Goal: Task Accomplishment & Management: Complete application form

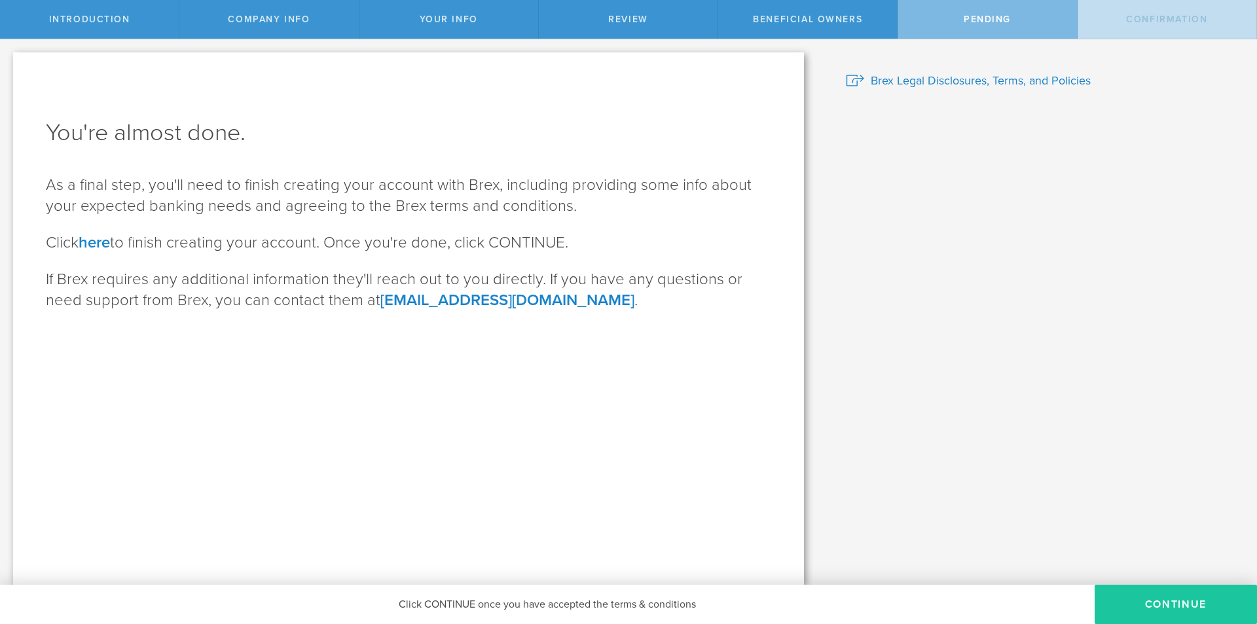
click at [1135, 599] on button "CONTINUE" at bounding box center [1176, 604] width 162 height 39
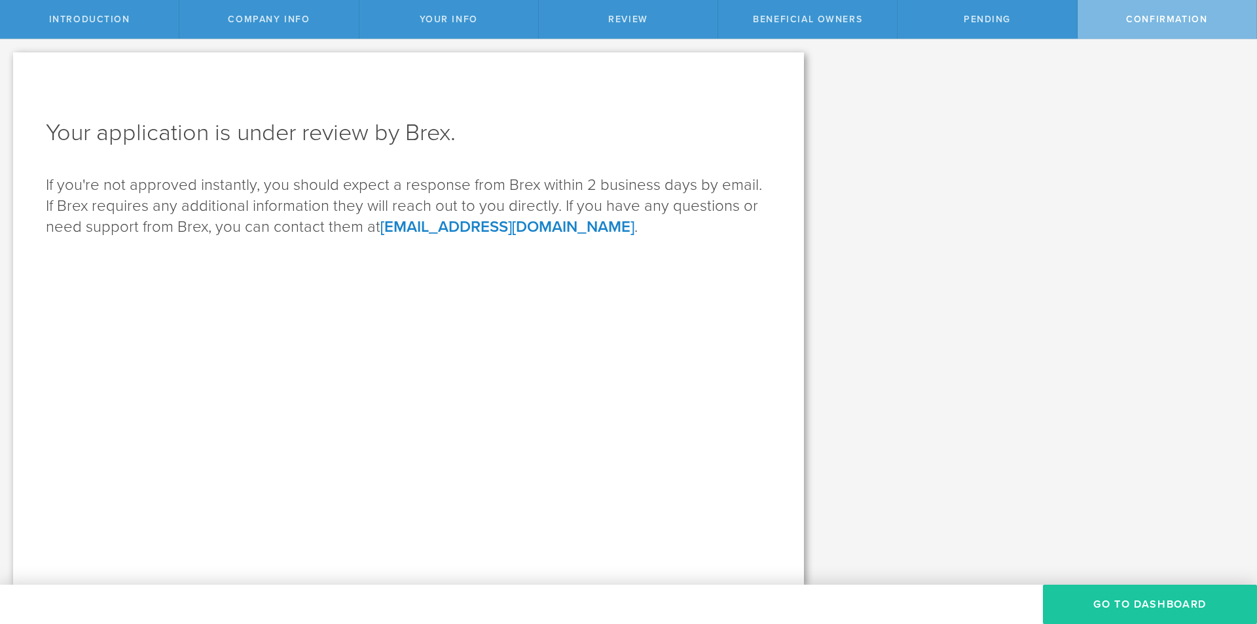
click at [1135, 597] on button "Go to Dashboard" at bounding box center [1150, 604] width 214 height 39
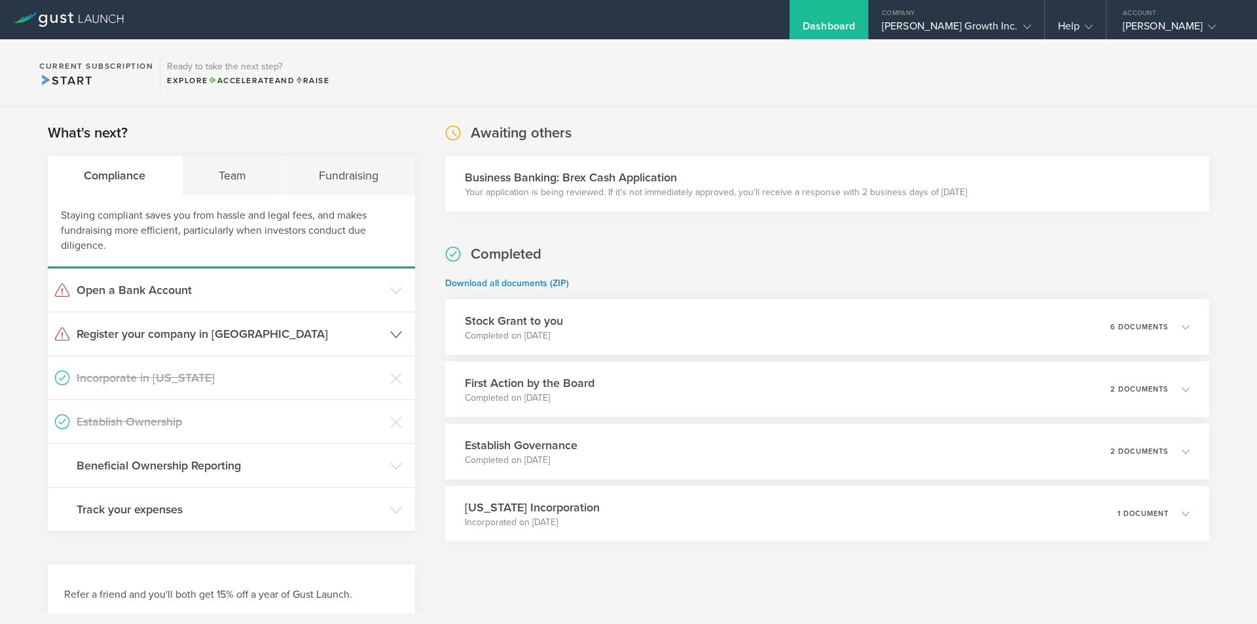
click at [327, 337] on h3 "Register your company in [GEOGRAPHIC_DATA]" at bounding box center [230, 333] width 307 height 17
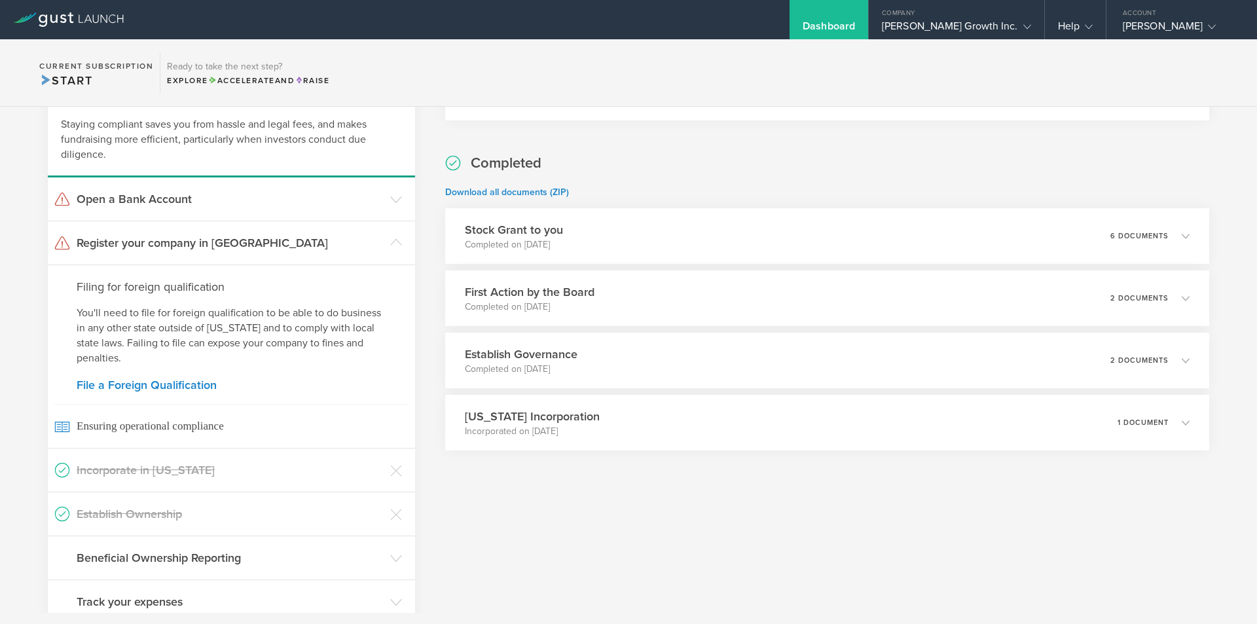
scroll to position [131, 0]
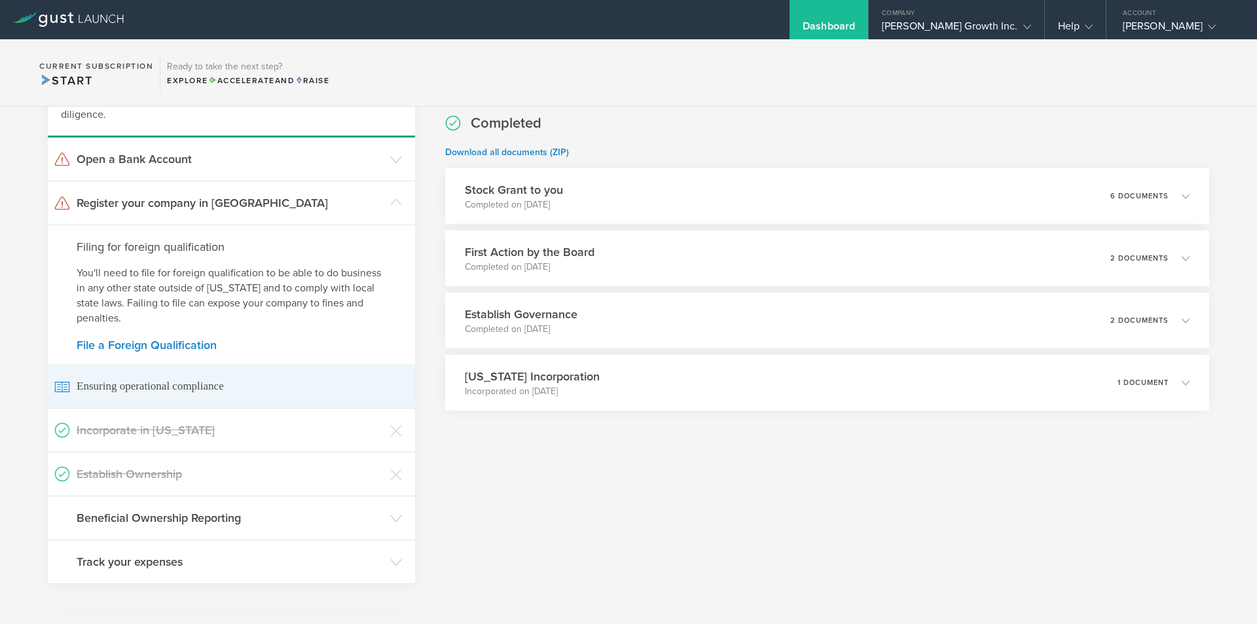
click at [210, 381] on span "Ensuring operational compliance" at bounding box center [231, 386] width 354 height 44
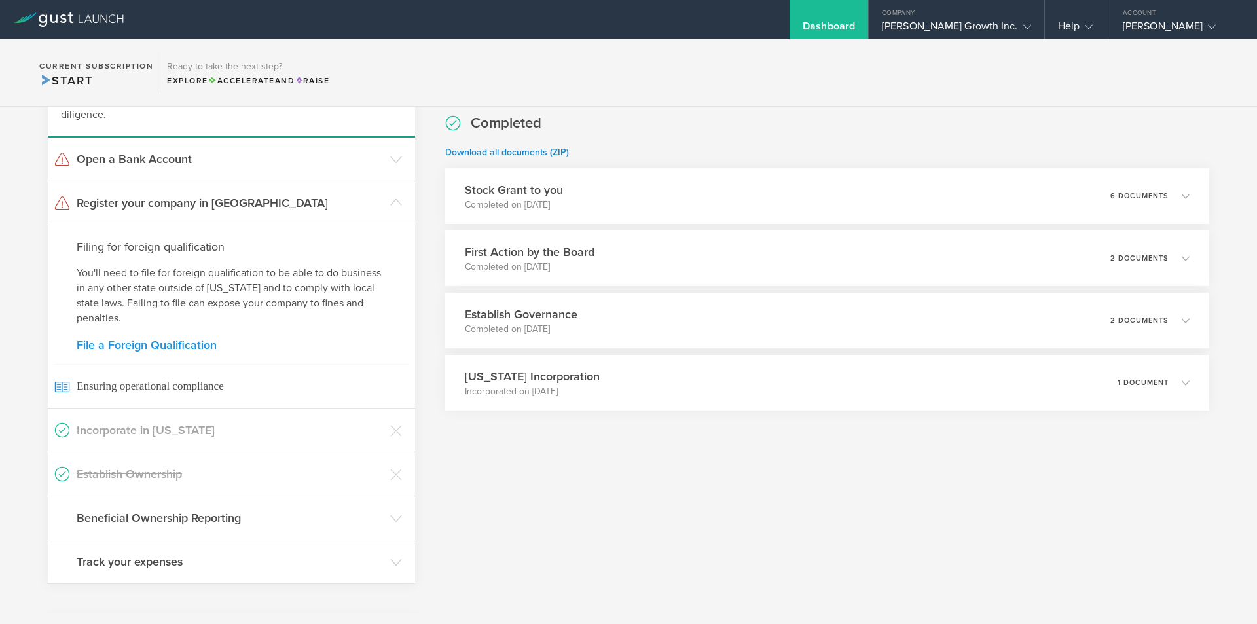
click at [198, 346] on link "File a Foreign Qualification" at bounding box center [232, 345] width 310 height 12
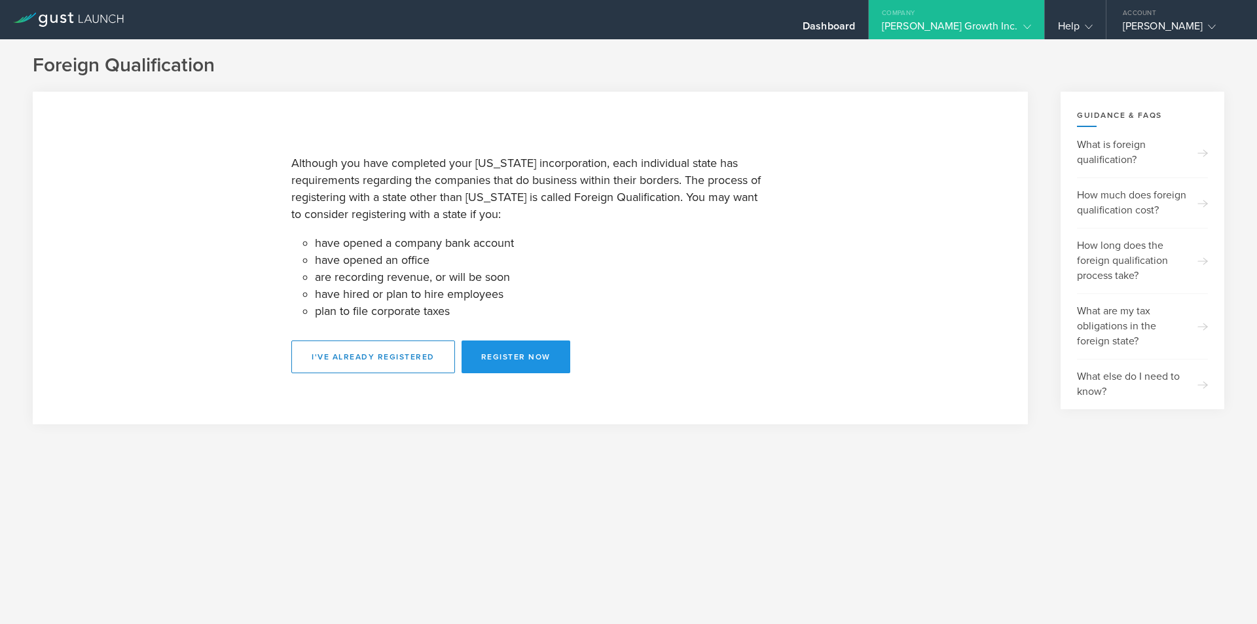
click at [534, 361] on button "Register Now" at bounding box center [516, 356] width 109 height 33
select select "MA"
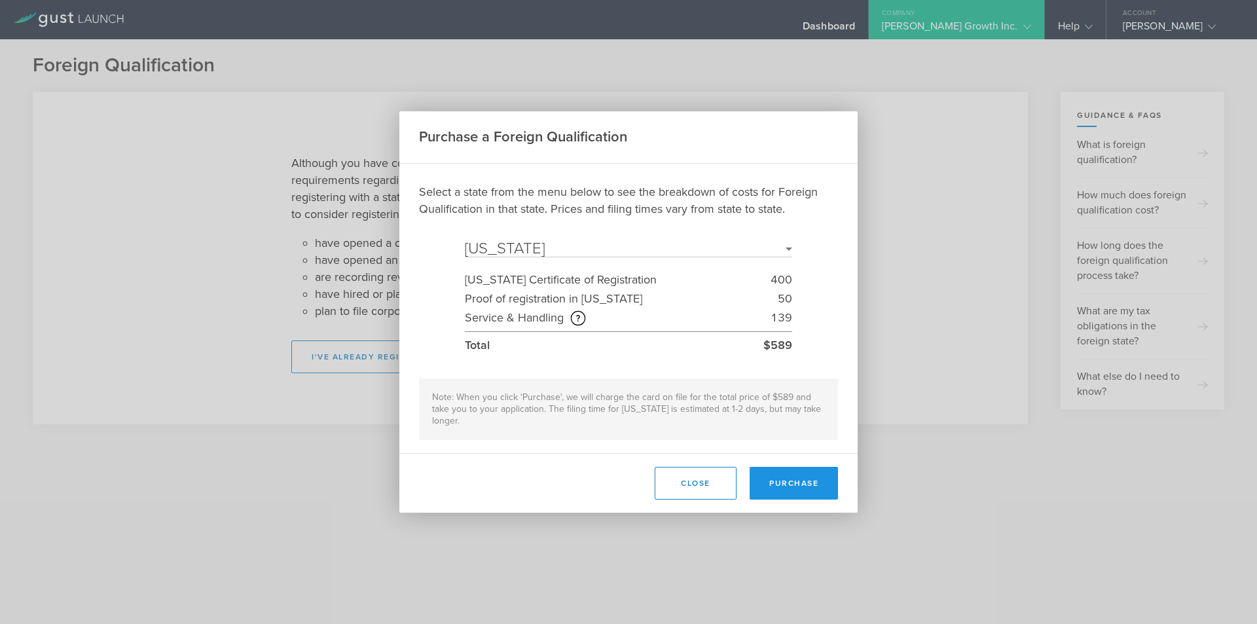
click at [803, 481] on button "Purchase" at bounding box center [794, 483] width 88 height 33
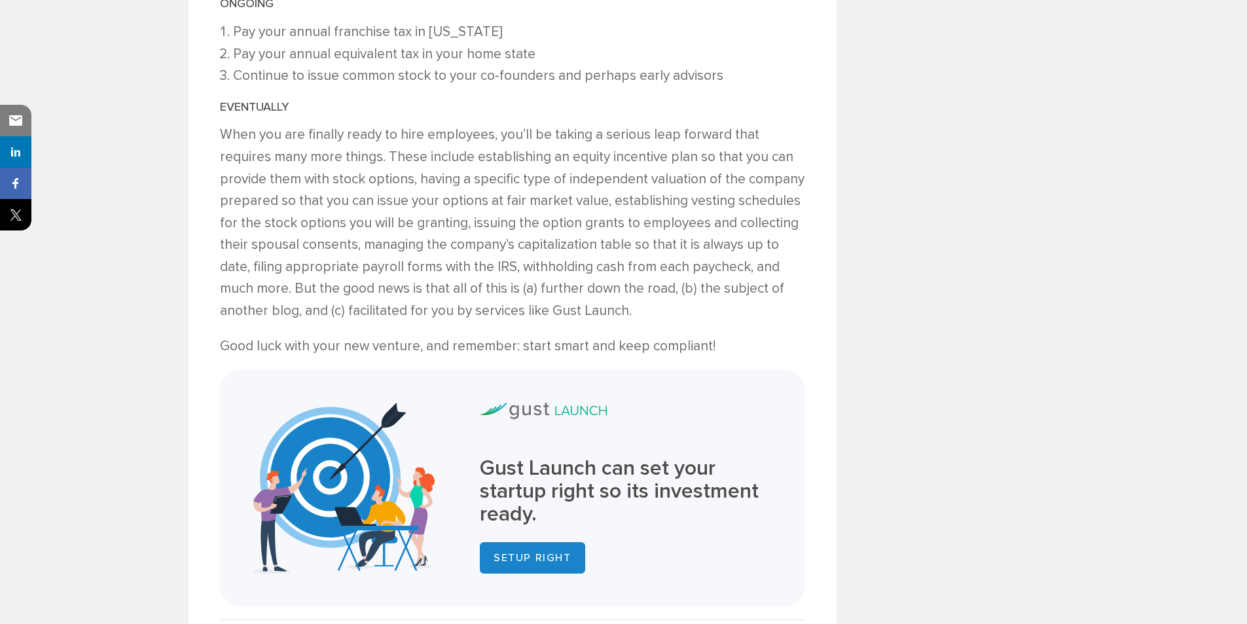
scroll to position [2750, 0]
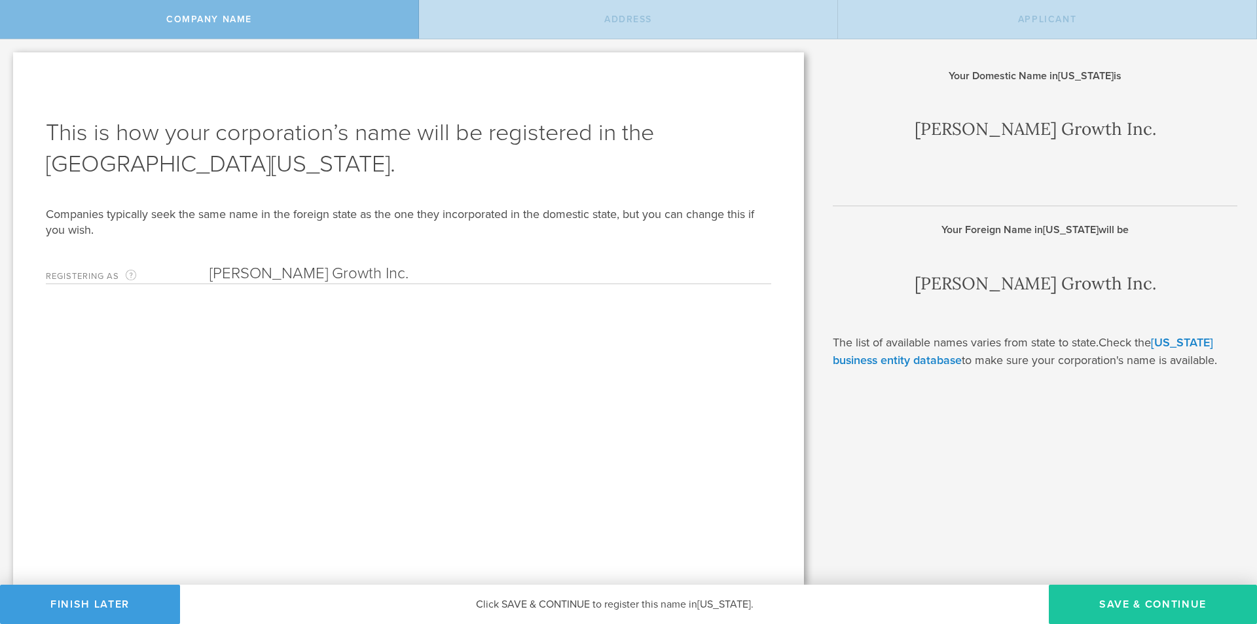
click at [1150, 605] on button "Save & Continue" at bounding box center [1153, 604] width 208 height 39
type input "20 Castle Rd"
type input "Norfolk"
type input "[US_STATE]"
type input "02056"
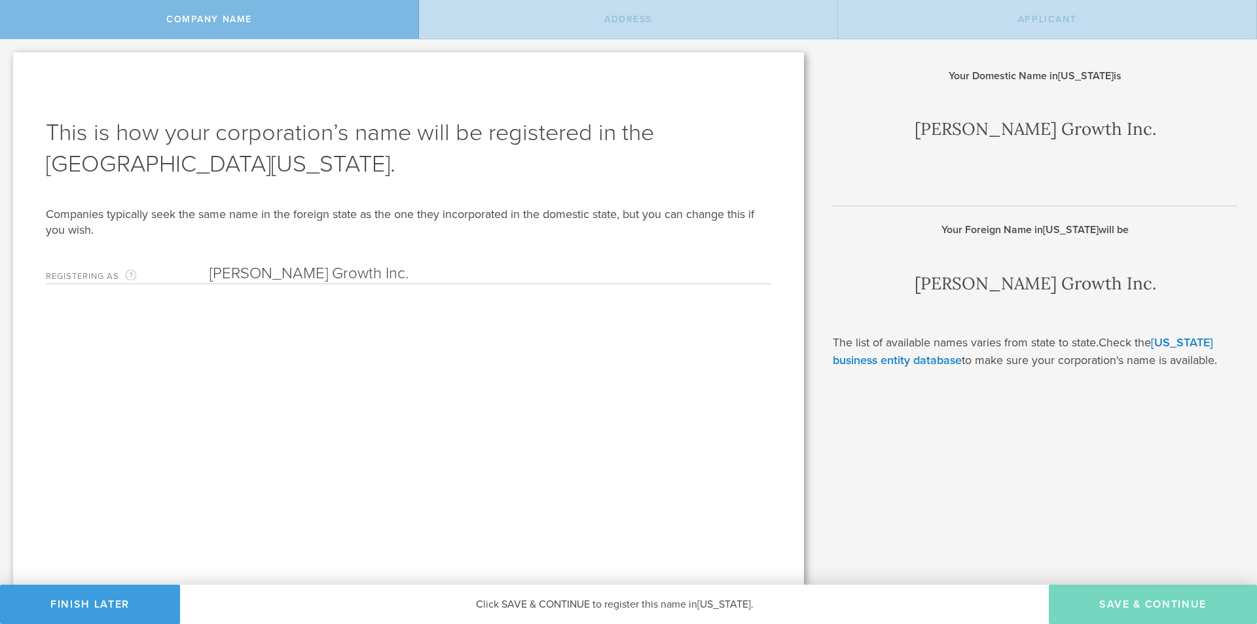
type input "Norfolk"
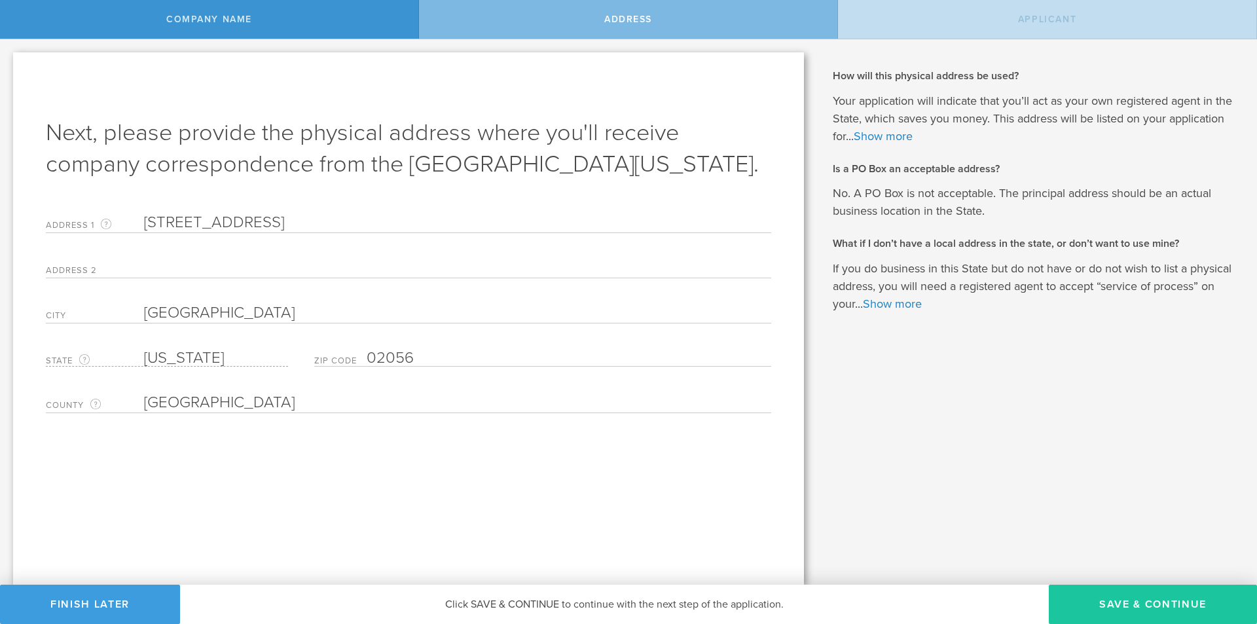
click at [1127, 600] on button "Save & Continue" at bounding box center [1153, 604] width 208 height 39
type input "[PERSON_NAME]"
type input "CEO"
type input "(617) 710-4135"
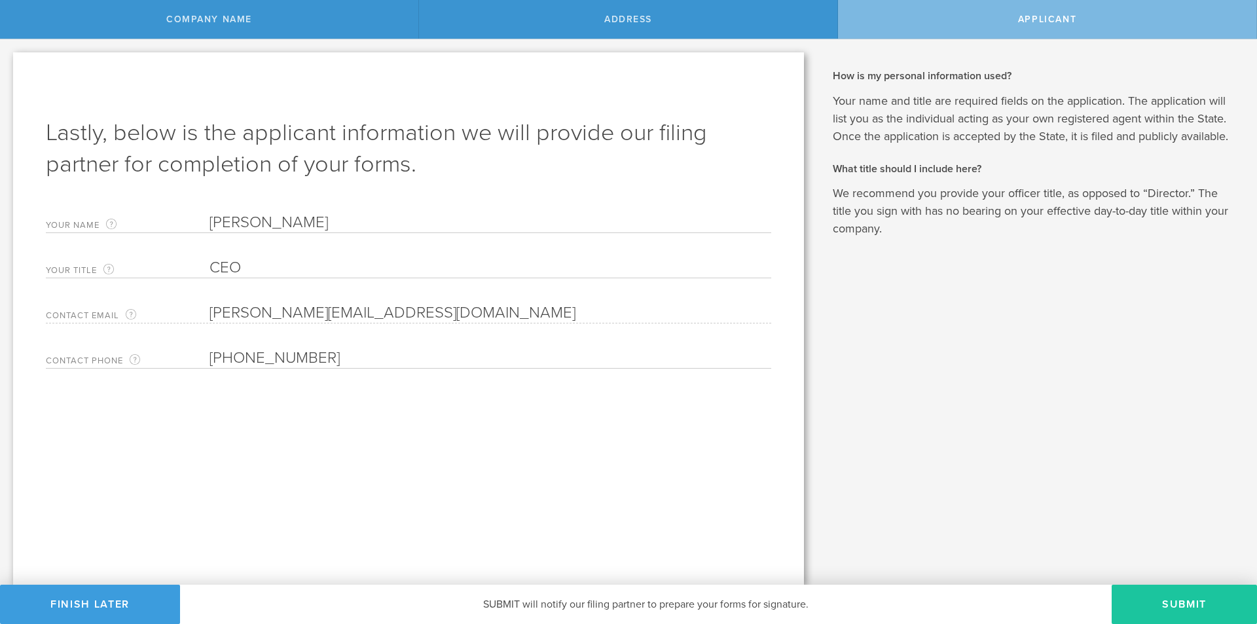
click at [1173, 596] on button "Submit" at bounding box center [1184, 604] width 145 height 39
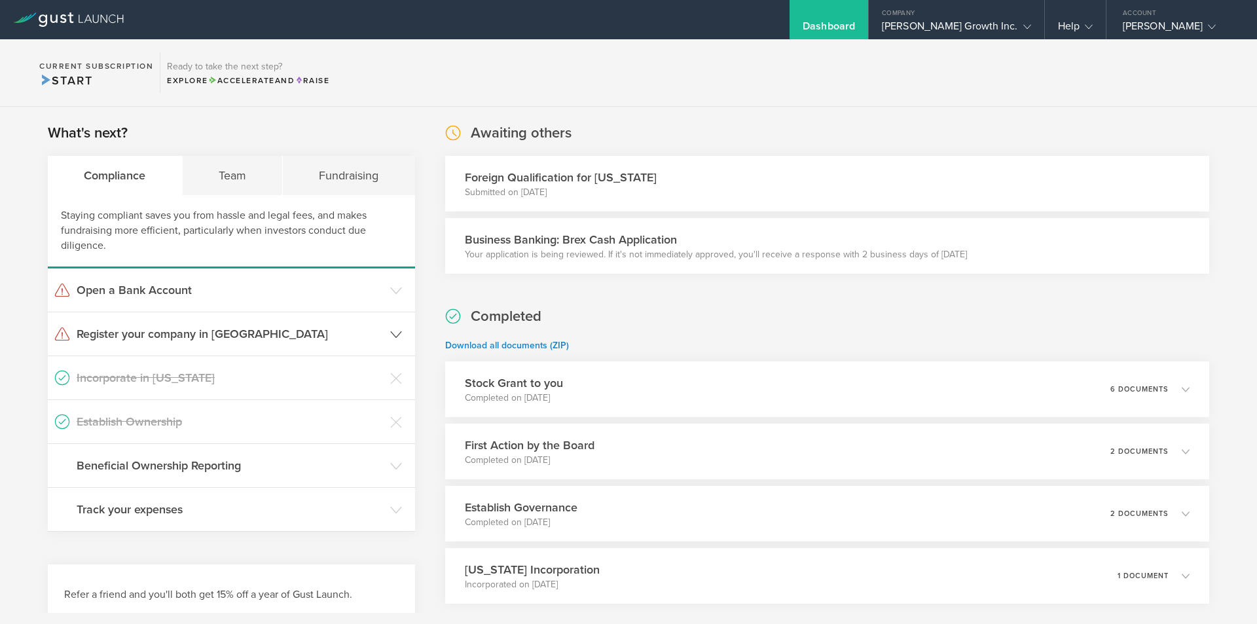
click at [335, 338] on h3 "Register your company in [GEOGRAPHIC_DATA]" at bounding box center [230, 333] width 307 height 17
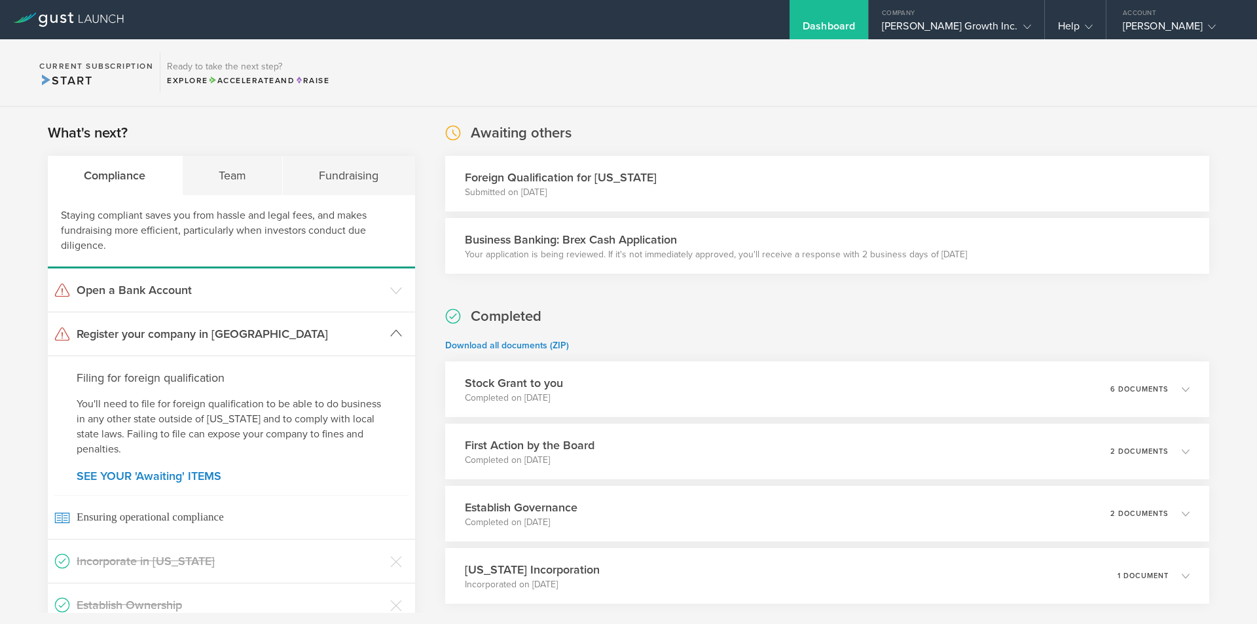
click at [335, 335] on h3 "Register your company in [GEOGRAPHIC_DATA]" at bounding box center [230, 333] width 307 height 17
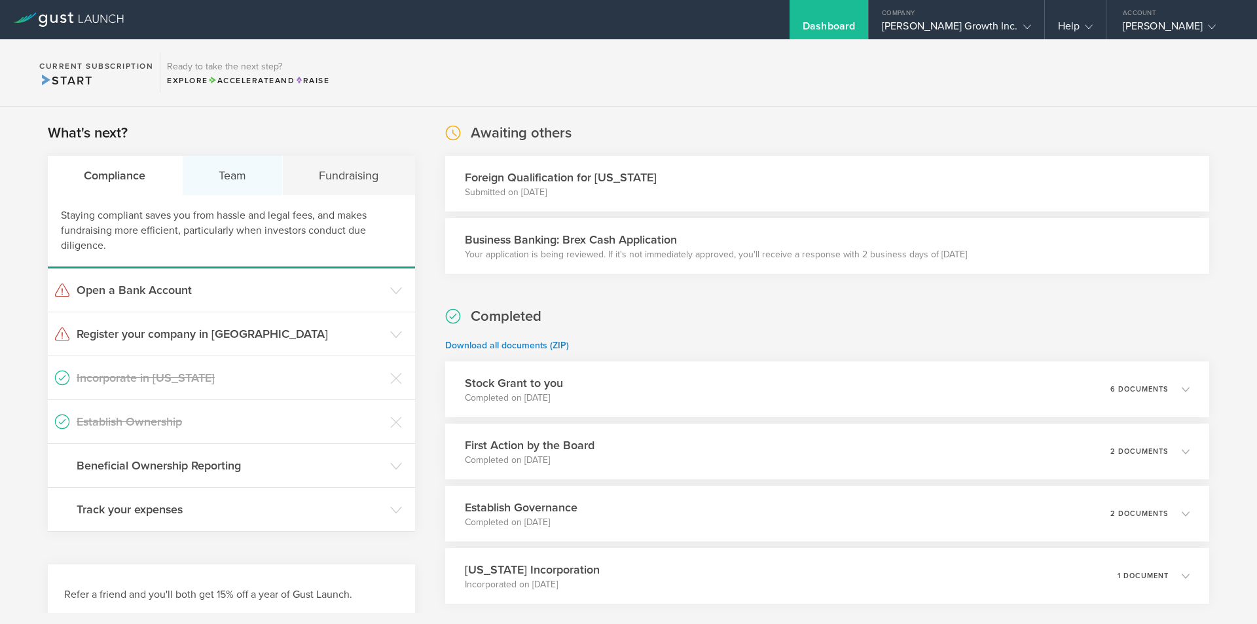
click at [251, 165] on div "Team" at bounding box center [233, 175] width 101 height 39
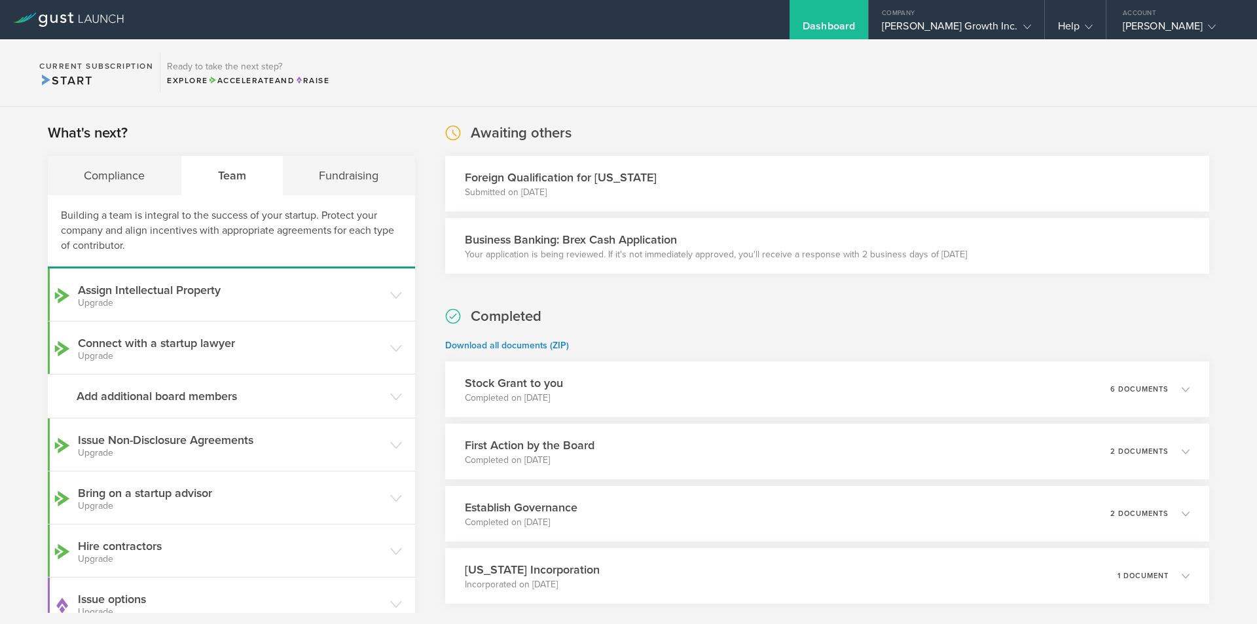
click at [251, 165] on div "Team" at bounding box center [232, 175] width 101 height 39
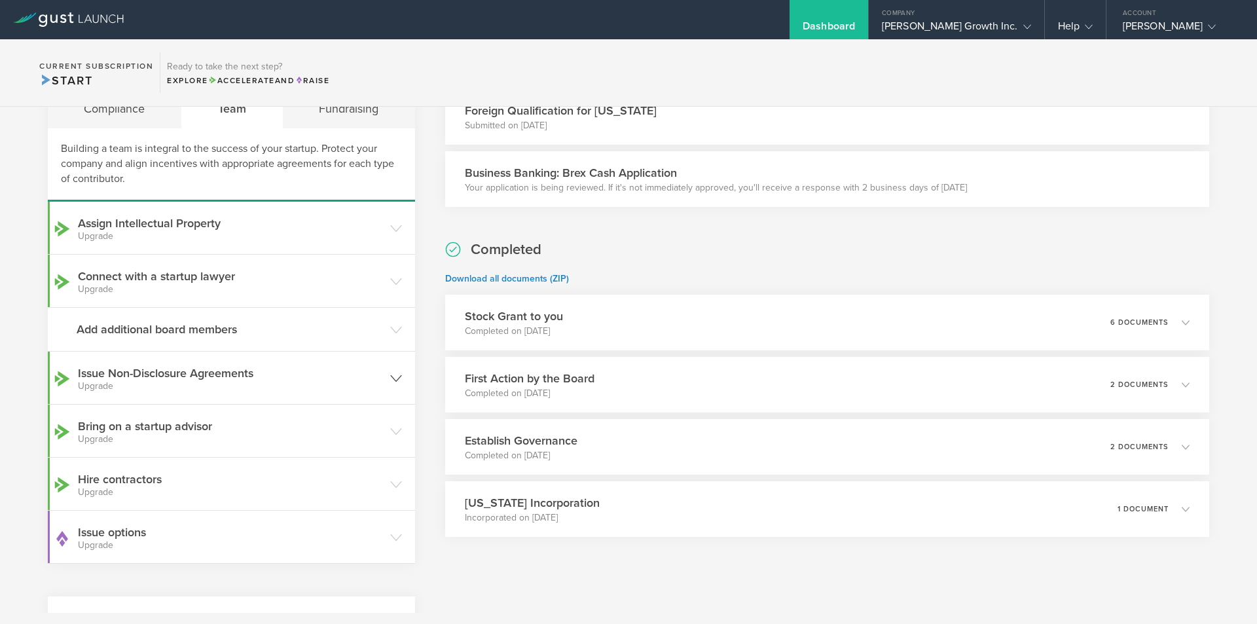
scroll to position [27, 0]
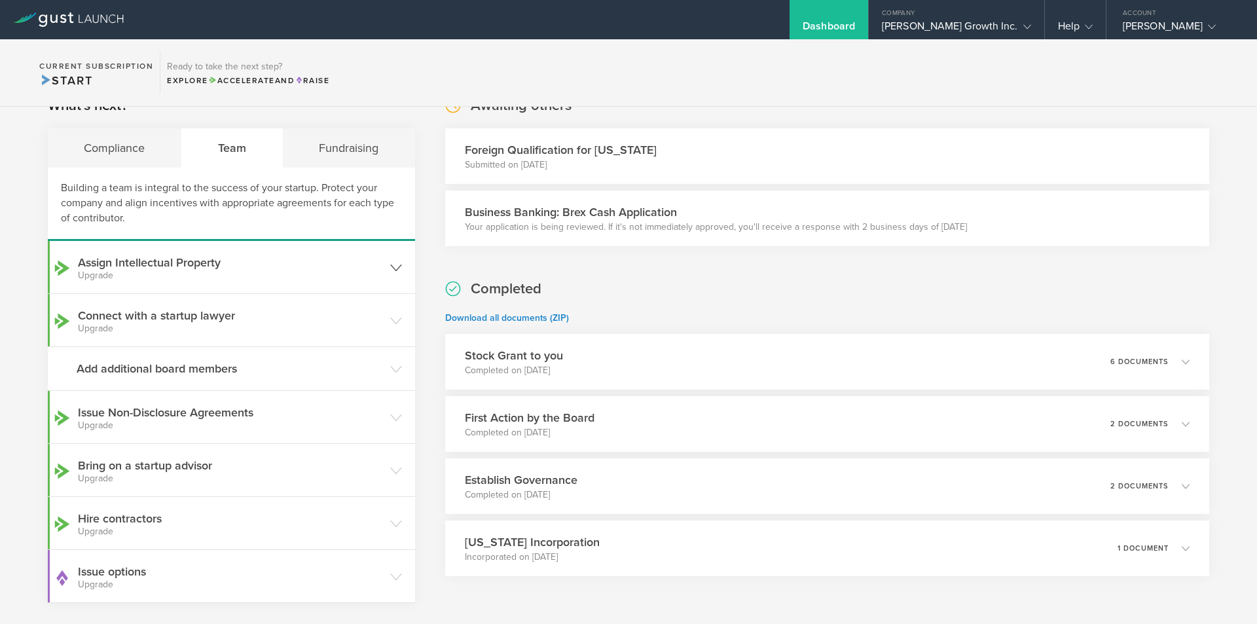
click at [384, 256] on header "Assign Intellectual Property Upgrade" at bounding box center [231, 267] width 367 height 52
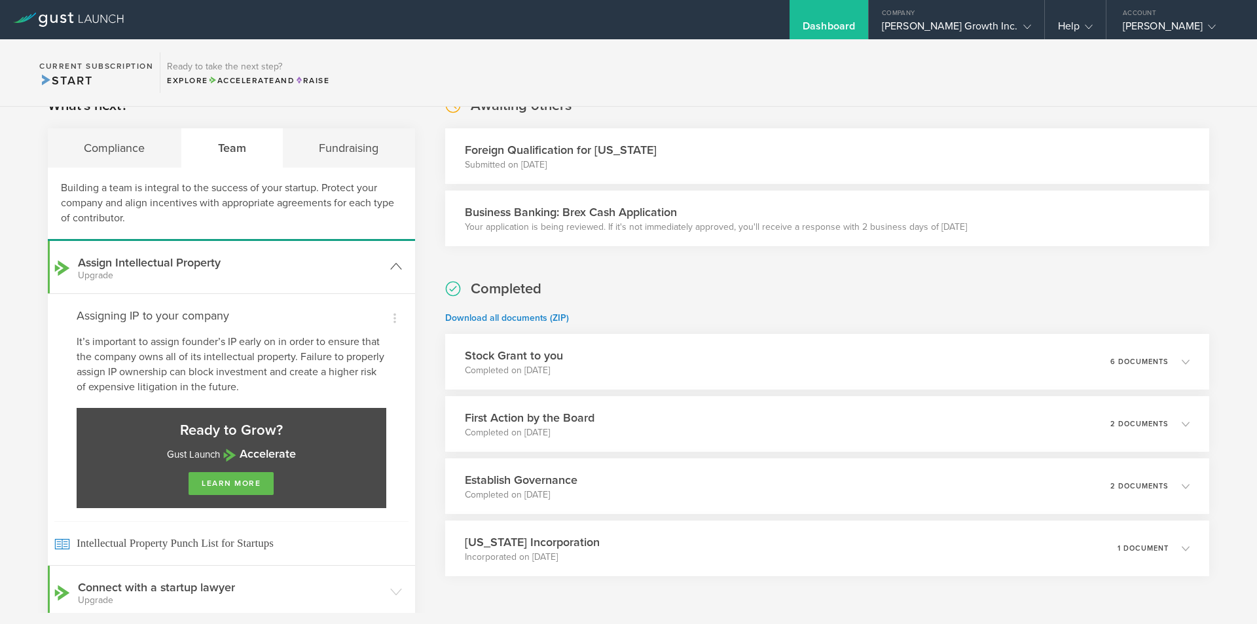
click at [384, 256] on header "Assign Intellectual Property Upgrade" at bounding box center [231, 267] width 367 height 52
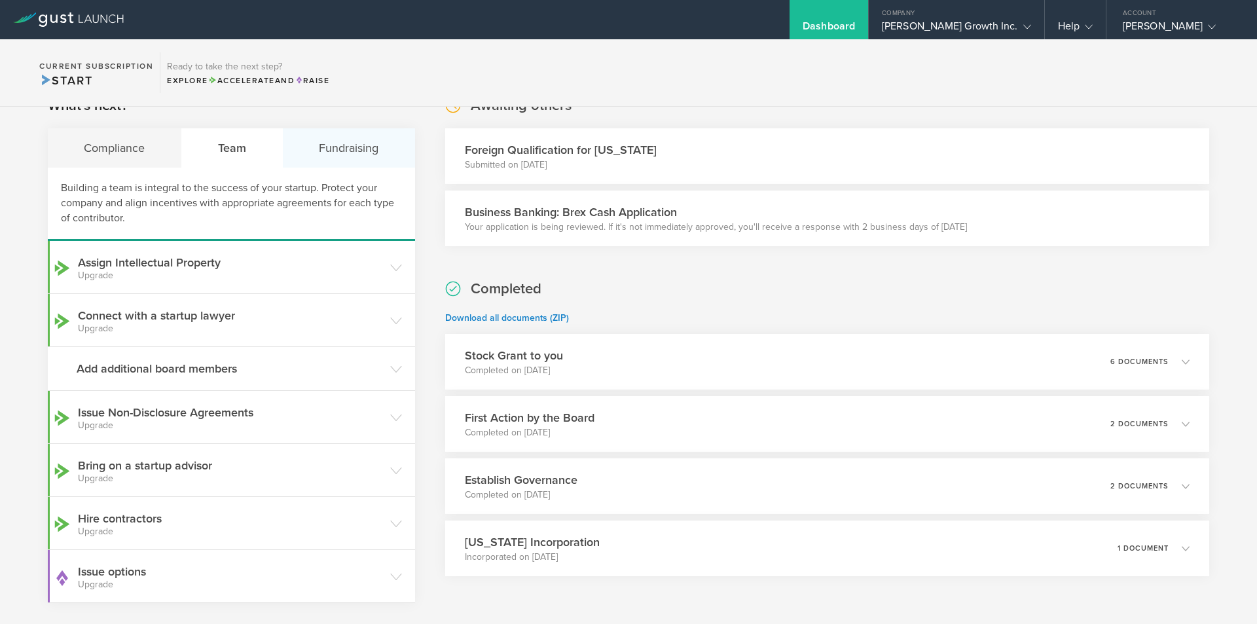
click at [368, 164] on div "Fundraising" at bounding box center [349, 147] width 132 height 39
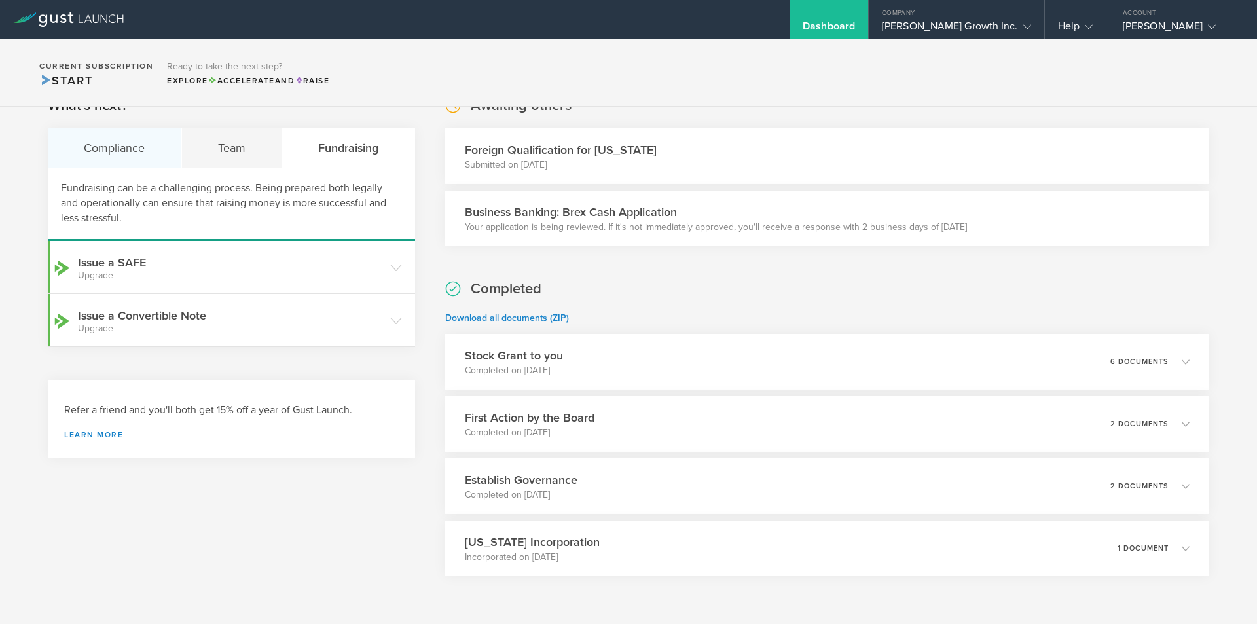
click at [147, 159] on div "Compliance" at bounding box center [115, 147] width 134 height 39
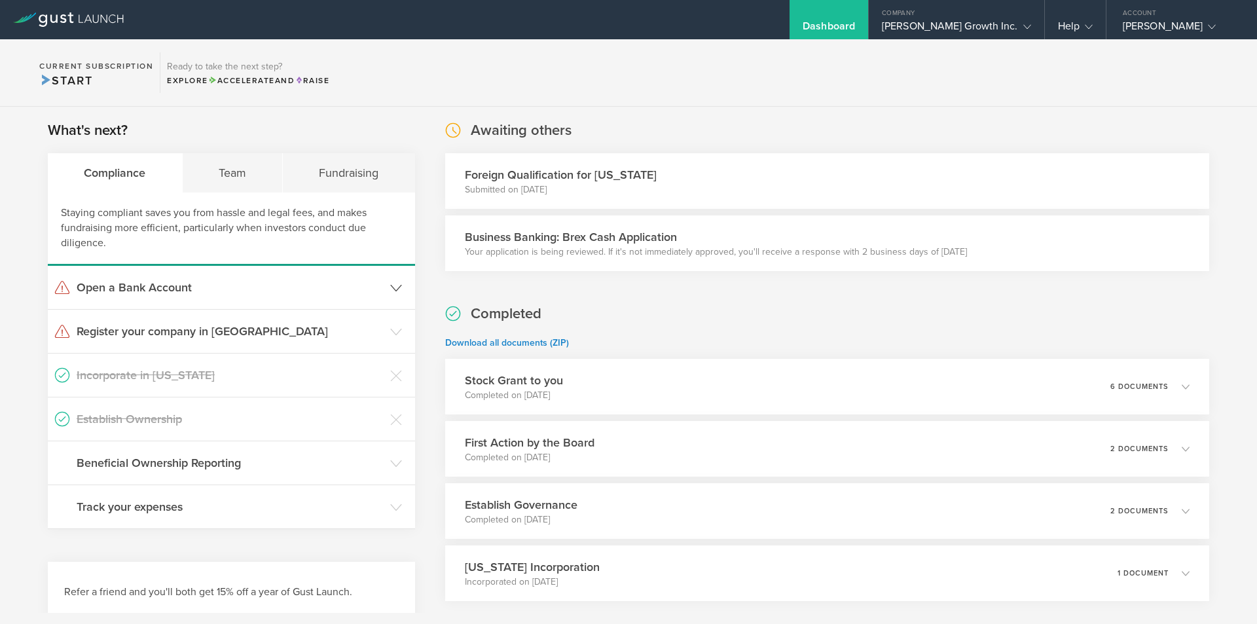
scroll to position [0, 0]
click at [64, 27] on div at bounding box center [68, 19] width 137 height 39
